Goal: Task Accomplishment & Management: Complete application form

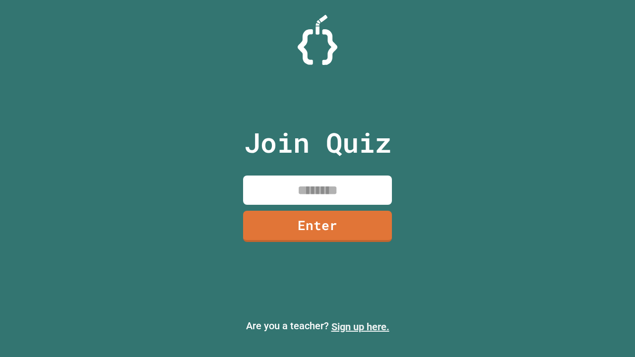
click at [360, 327] on link "Sign up here." at bounding box center [361, 327] width 58 height 12
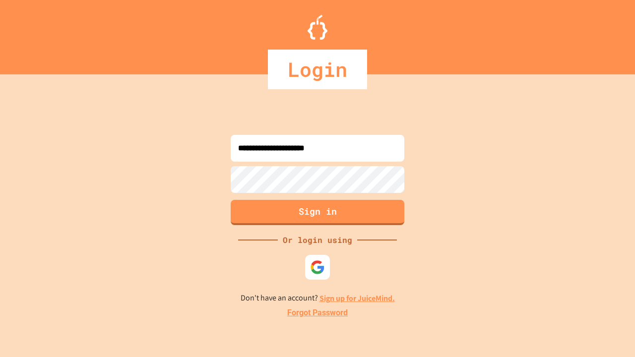
type input "**********"
